Goal: Register for event/course

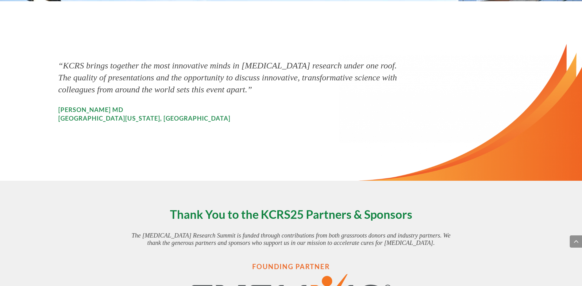
scroll to position [771, 0]
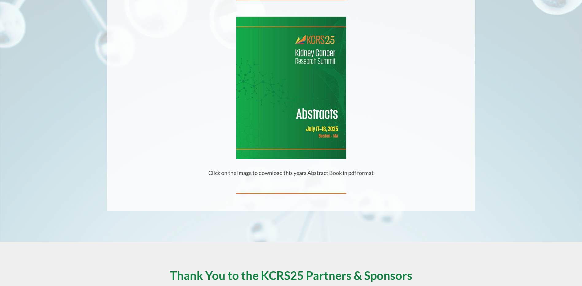
scroll to position [147, 0]
click at [298, 140] on img at bounding box center [291, 88] width 110 height 142
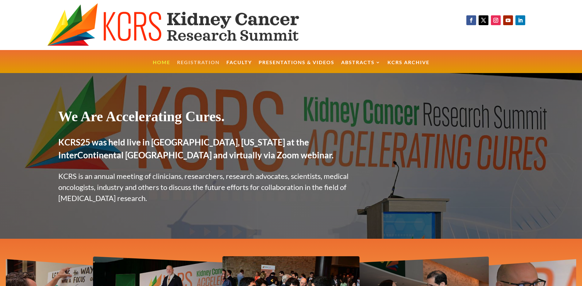
click at [181, 64] on link "Registration" at bounding box center [198, 66] width 43 height 13
